Goal: Task Accomplishment & Management: Complete application form

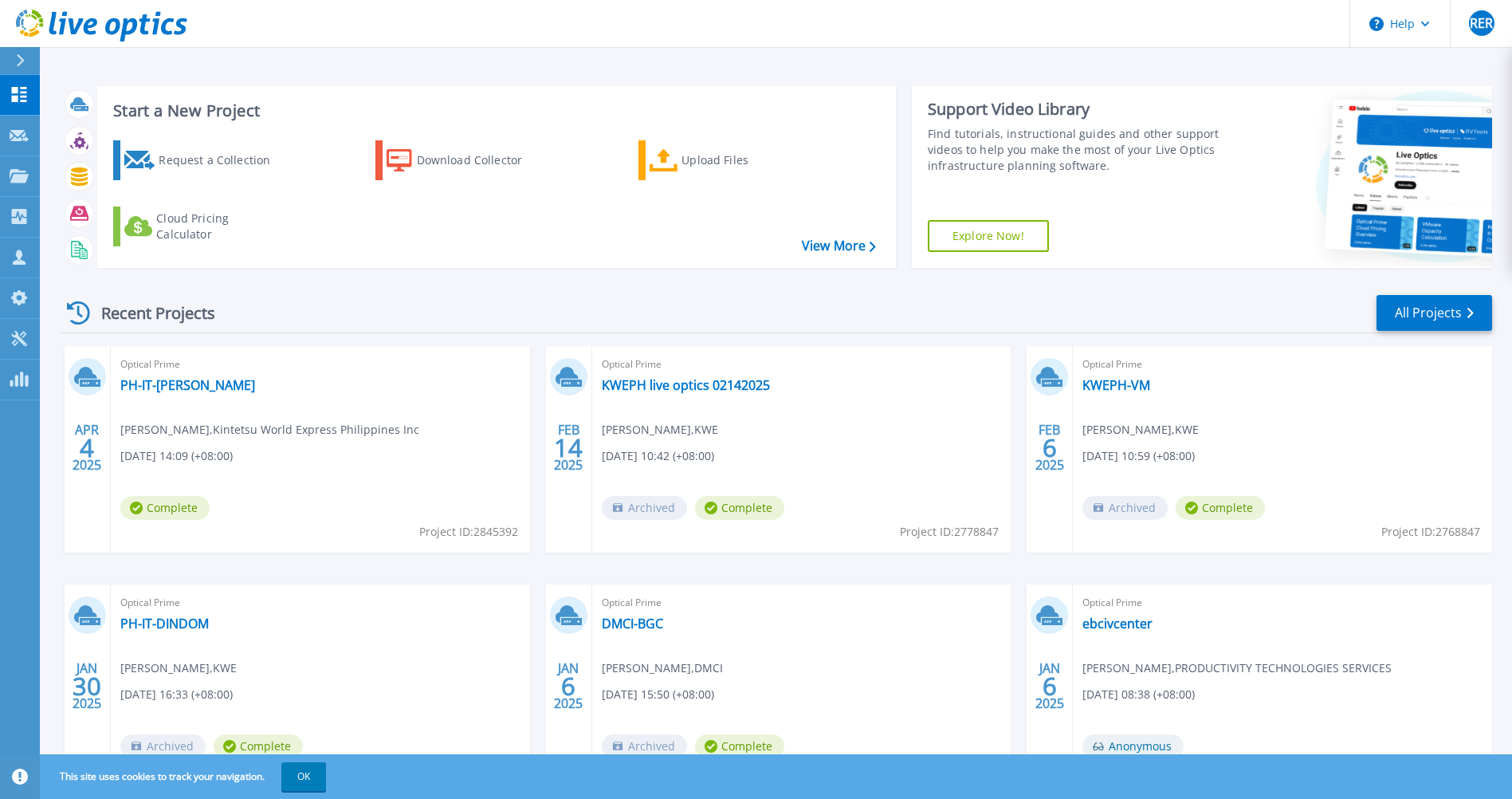
click at [424, 316] on div "Recent Projects All Projects" at bounding box center [777, 313] width 1430 height 39
click at [222, 154] on div "Request a Collection" at bounding box center [222, 161] width 127 height 32
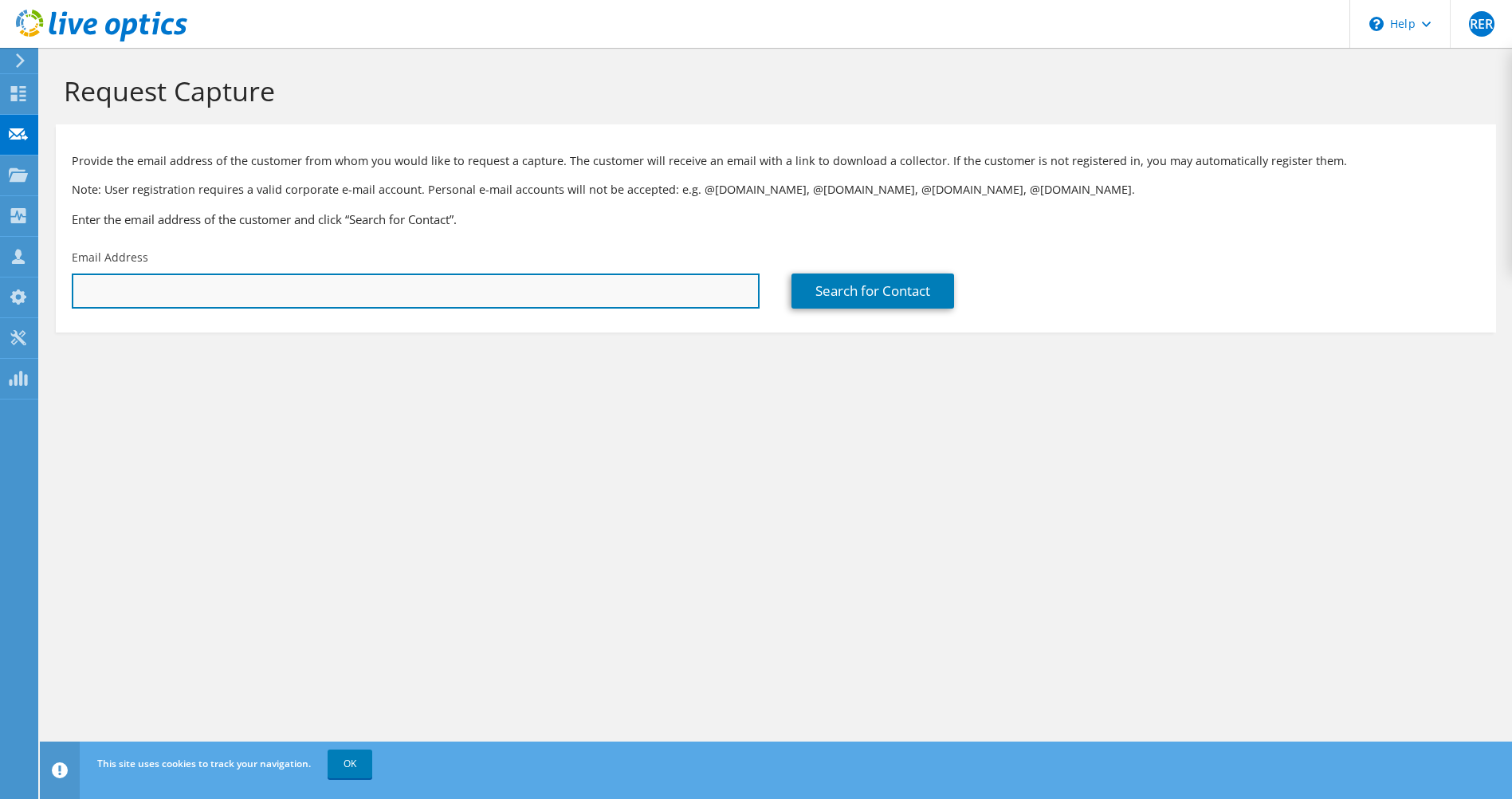
click at [479, 293] on input "text" at bounding box center [415, 291] width 688 height 35
drag, startPoint x: 144, startPoint y: 287, endPoint x: 153, endPoint y: 287, distance: 9.0
click at [144, 287] on input "text" at bounding box center [415, 291] width 688 height 35
type input "dicky.osial@pcppi.com.ph"
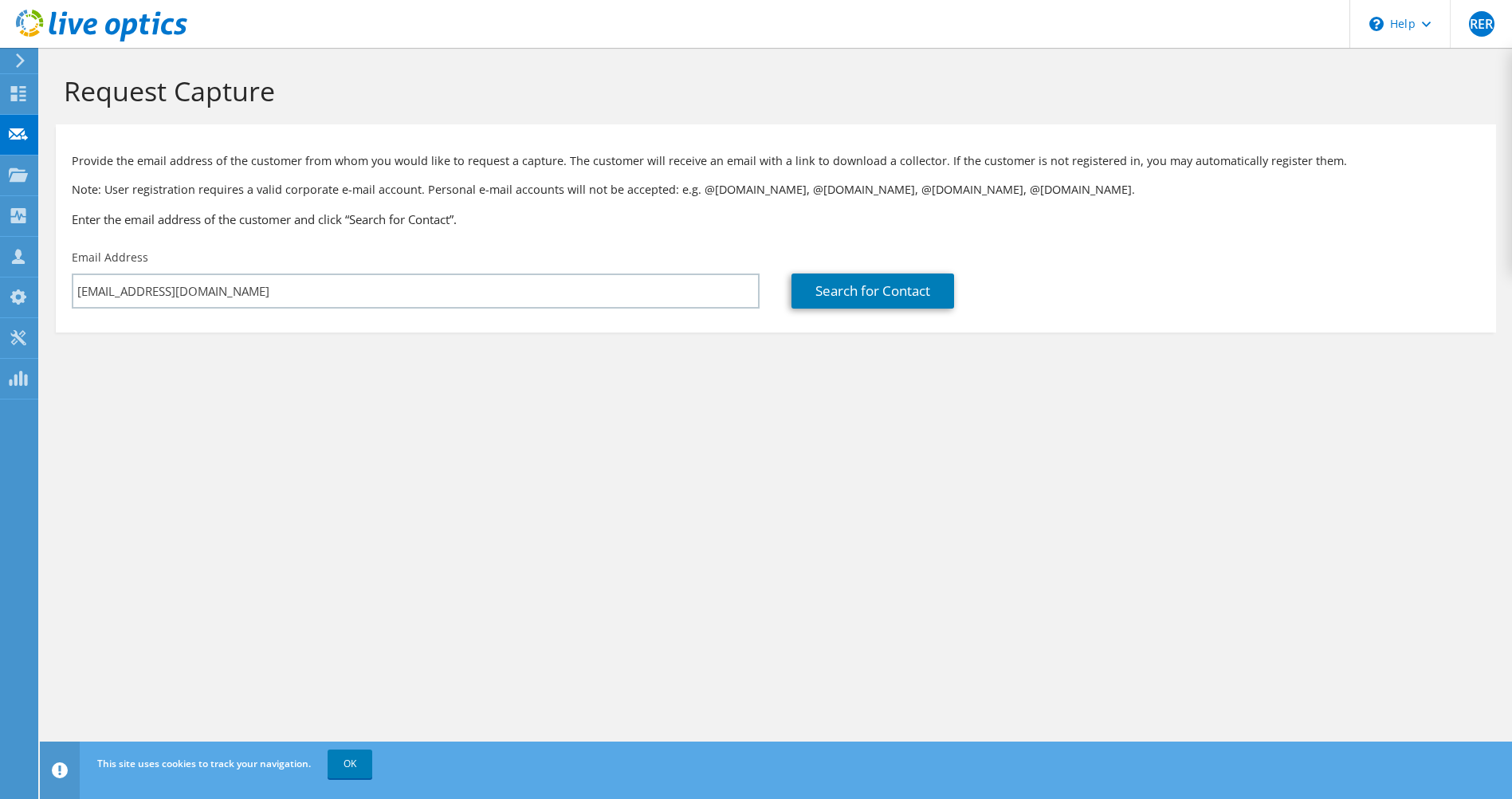
click at [288, 453] on div "Request Capture Provide the email address of the customer from whom you would l…" at bounding box center [775, 424] width 1472 height 752
click at [886, 301] on link "Search for Contact" at bounding box center [872, 291] width 162 height 35
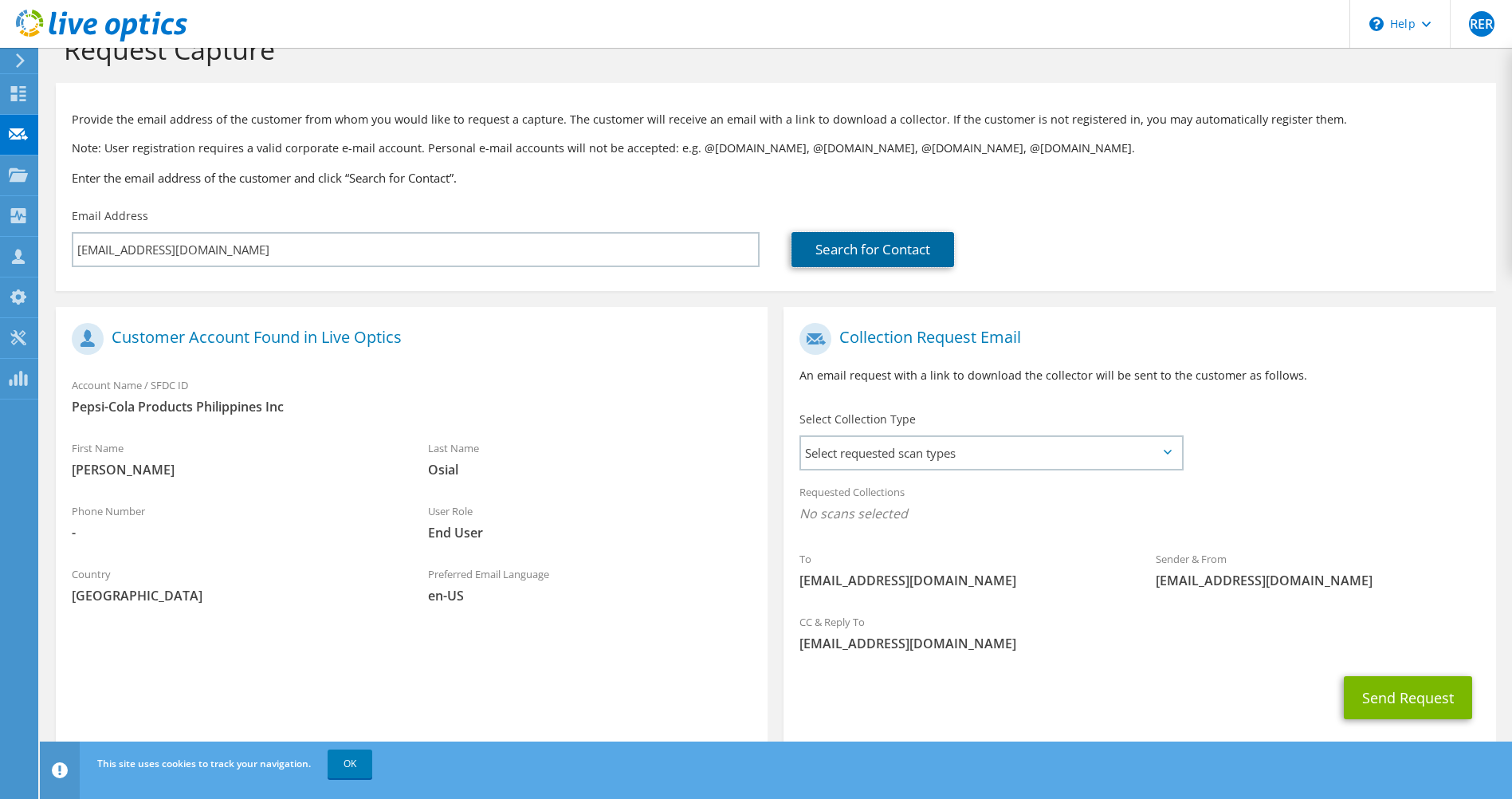
scroll to position [74, 0]
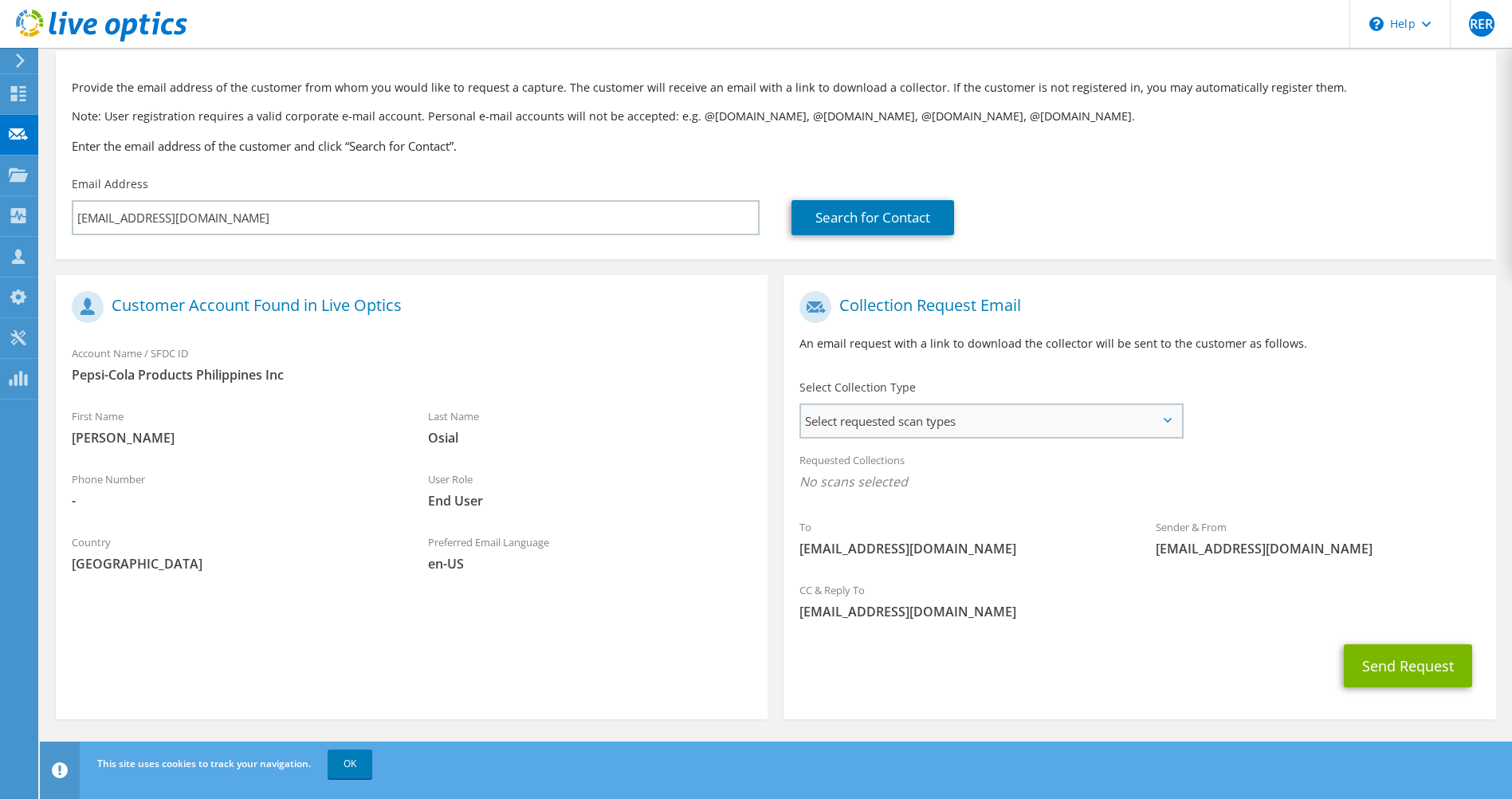
click at [869, 432] on span "Select requested scan types" at bounding box center [990, 421] width 380 height 32
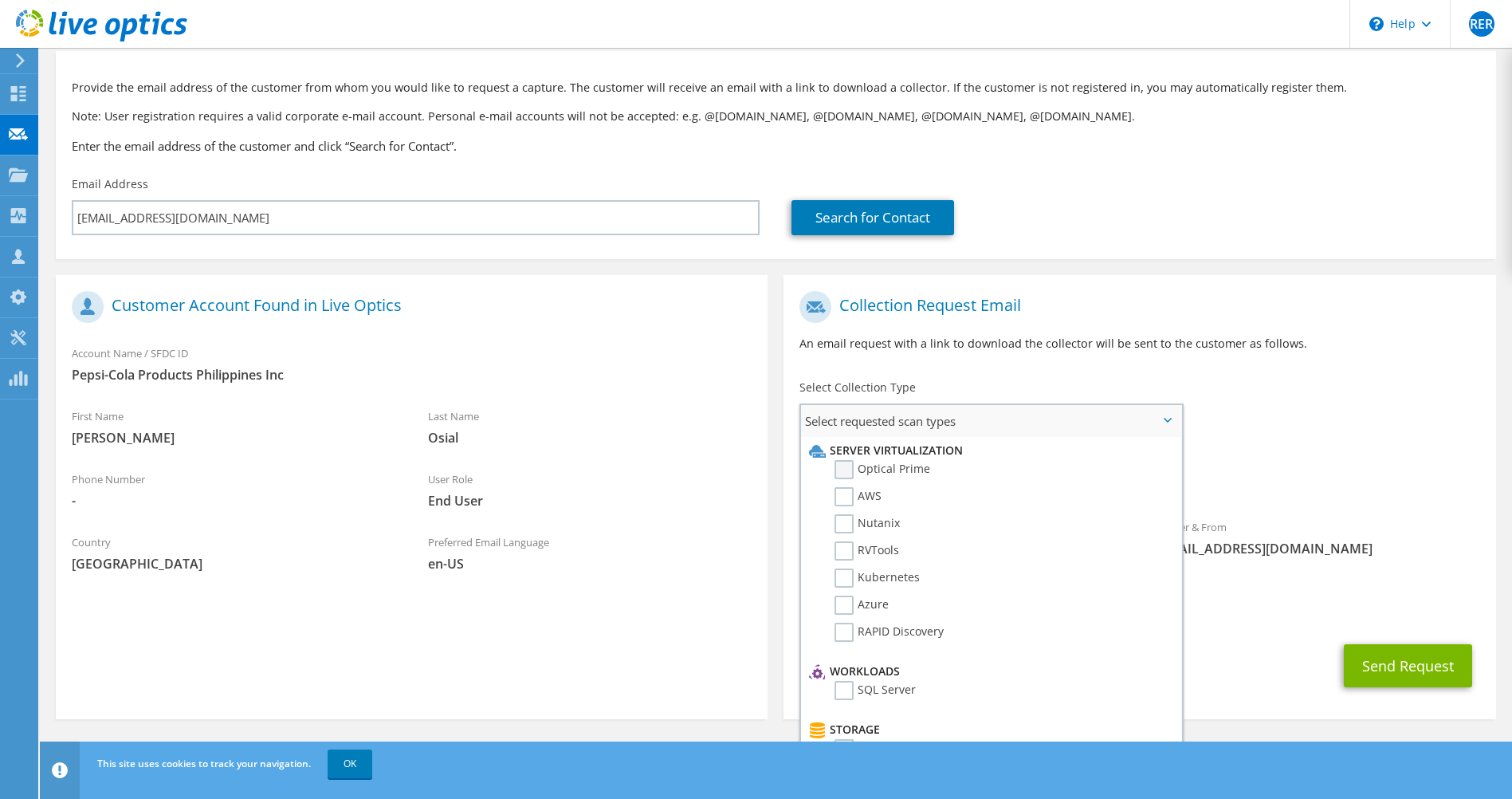
click at [897, 468] on label "Optical Prime" at bounding box center [882, 470] width 96 height 19
click at [0, 0] on input "Optical Prime" at bounding box center [0, 0] width 0 height 0
click at [564, 650] on section "Customer Account Found in Live Optics Account Name / SFDC ID Pepsi-Cola Product…" at bounding box center [412, 500] width 712 height 449
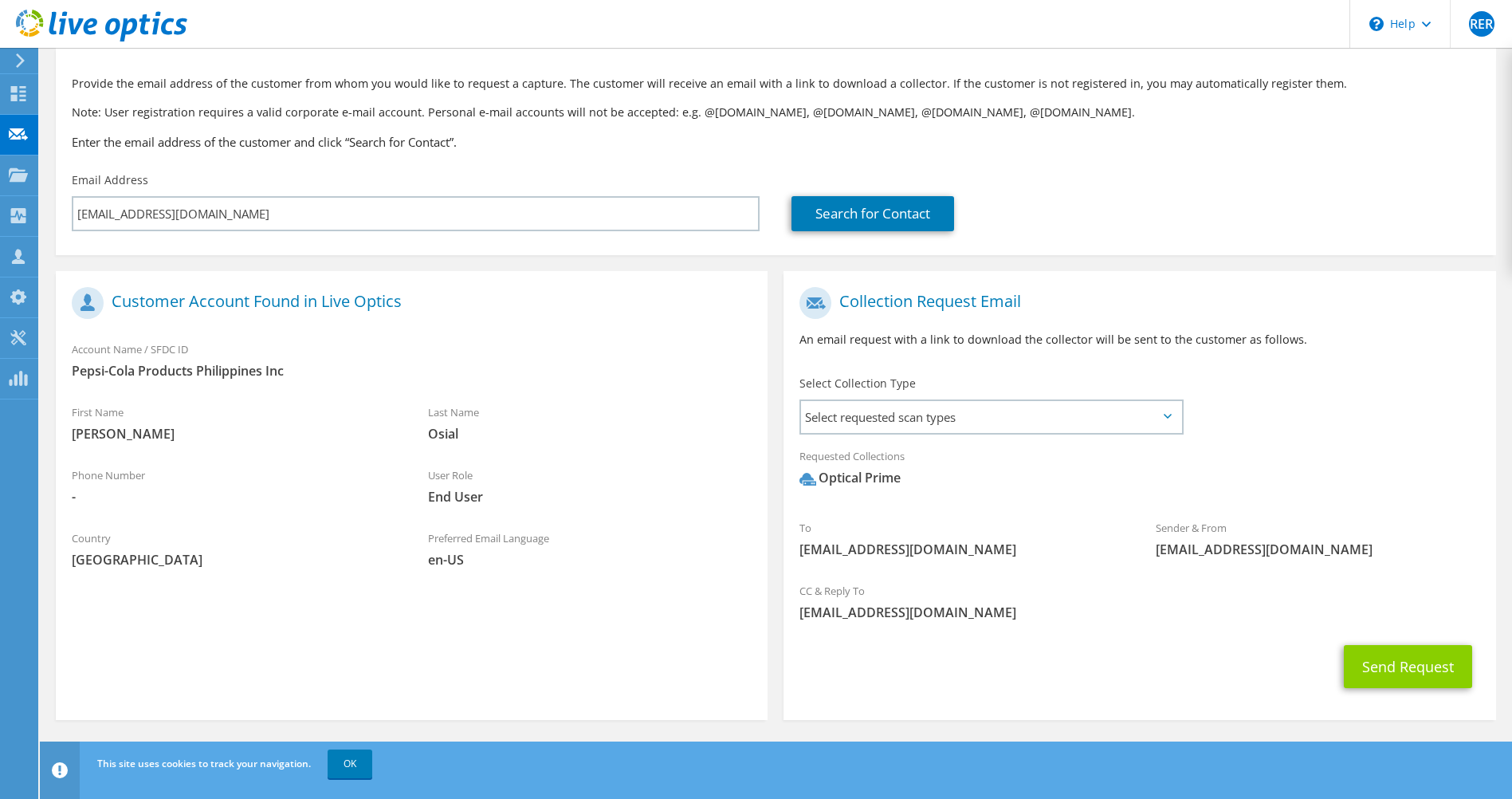
scroll to position [78, 0]
click at [1381, 664] on button "Send Request" at bounding box center [1408, 666] width 128 height 43
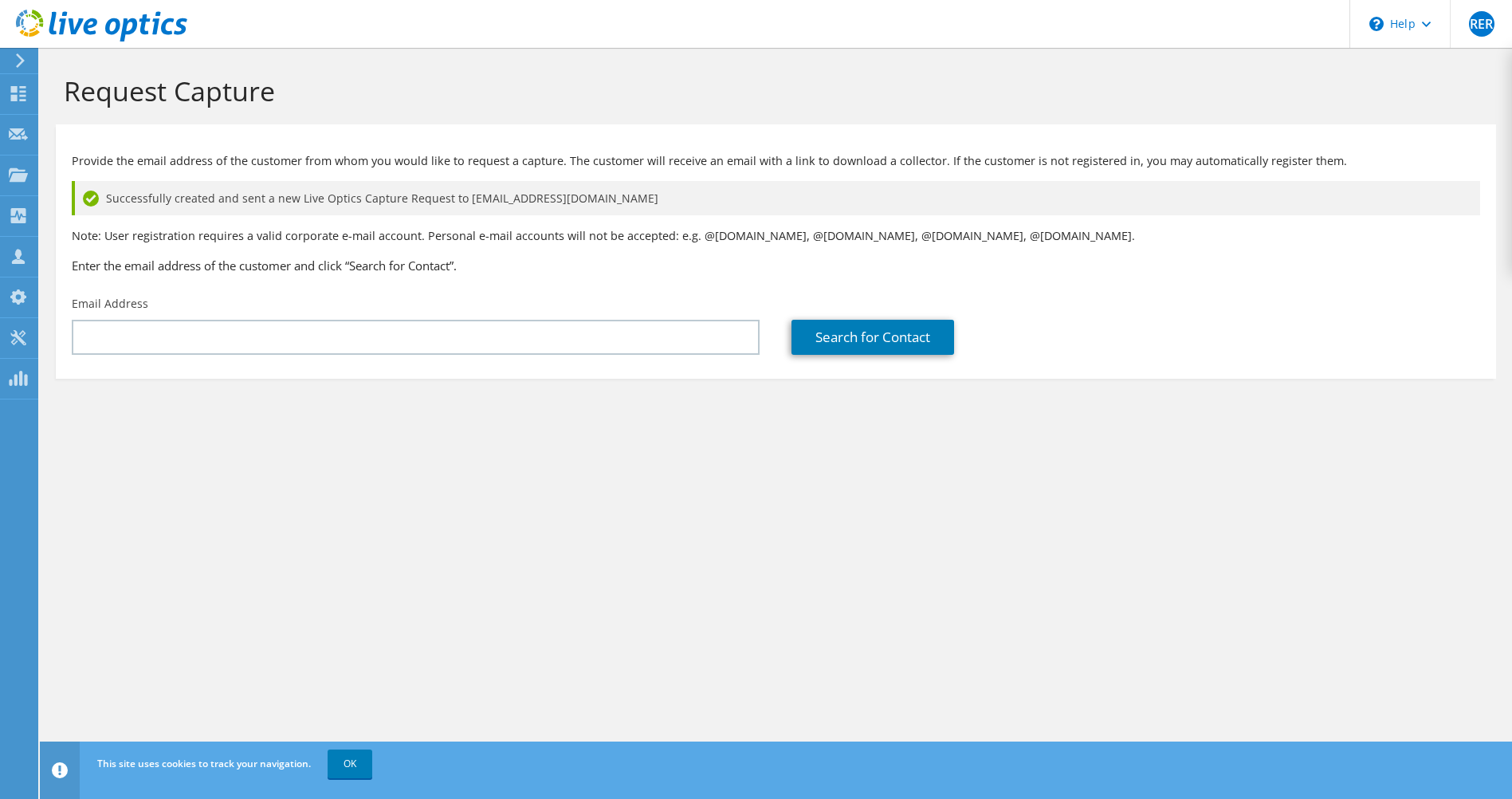
click at [579, 503] on div "Request Capture Provide the email address of the customer from whom you would l…" at bounding box center [775, 424] width 1472 height 752
click at [336, 763] on link "OK" at bounding box center [350, 764] width 45 height 29
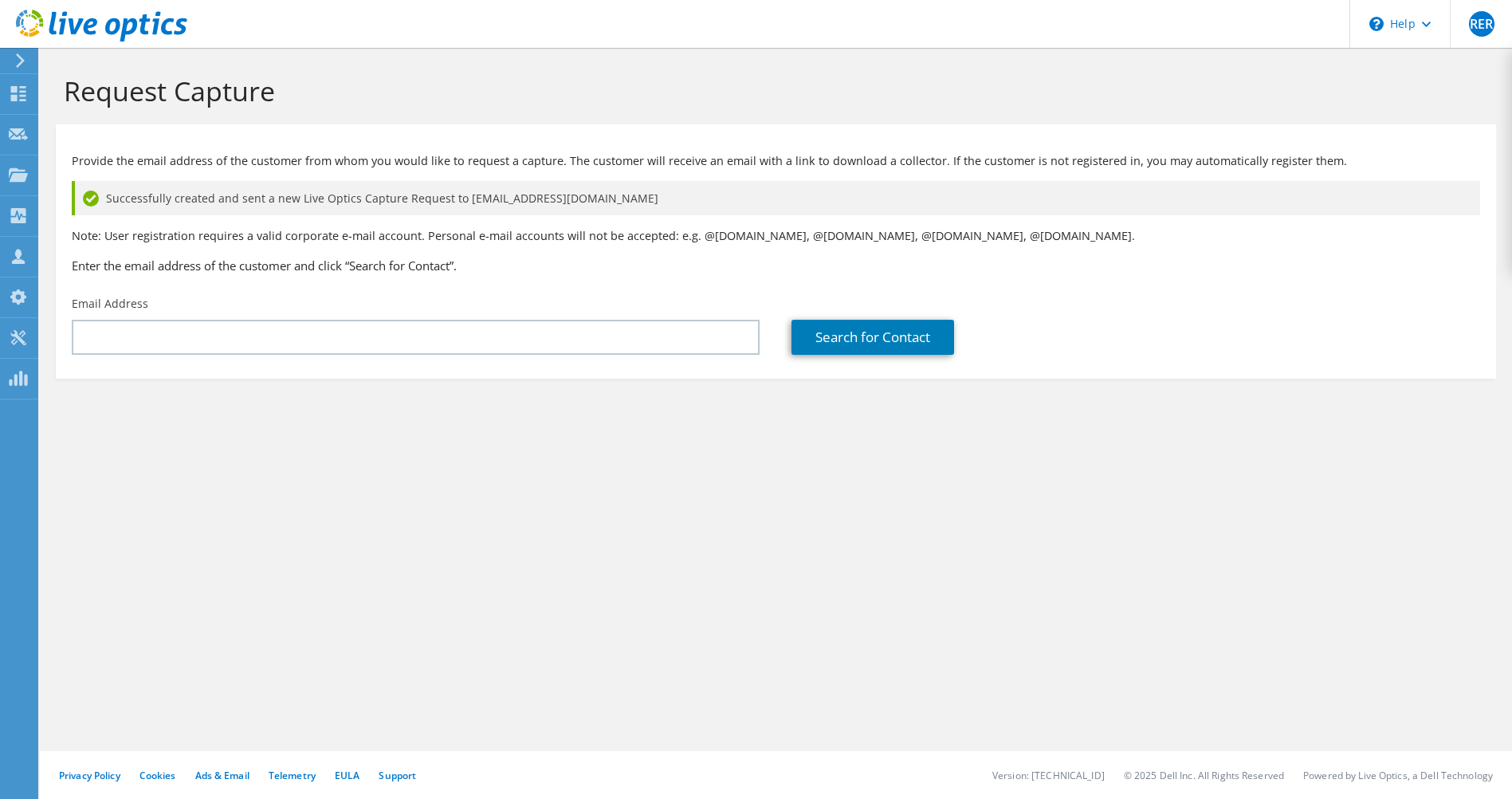
click at [684, 559] on div "Request Capture Provide the email address of the customer from whom you would l…" at bounding box center [775, 424] width 1472 height 752
